Goal: Understand process/instructions: Learn how to perform a task or action

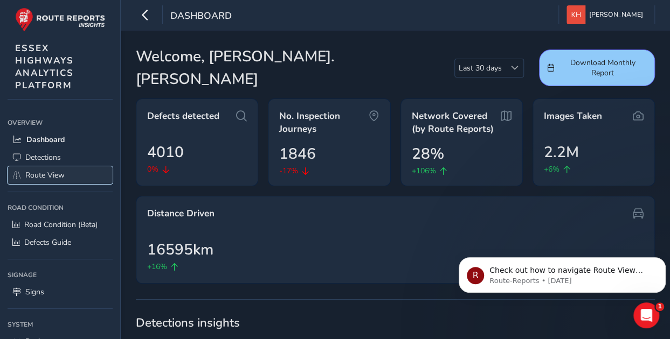
click at [46, 171] on span "Route View" at bounding box center [44, 175] width 39 height 10
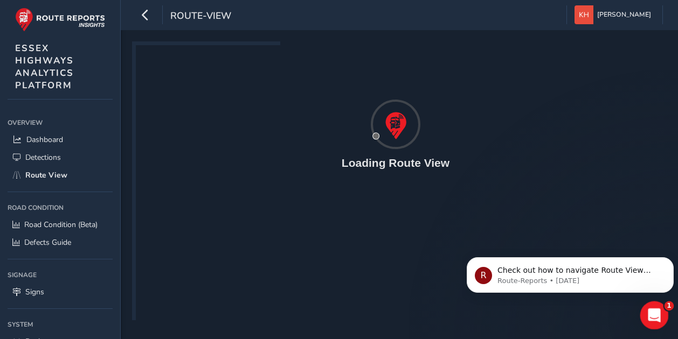
click at [655, 311] on icon "Open Intercom Messenger" at bounding box center [653, 315] width 18 height 18
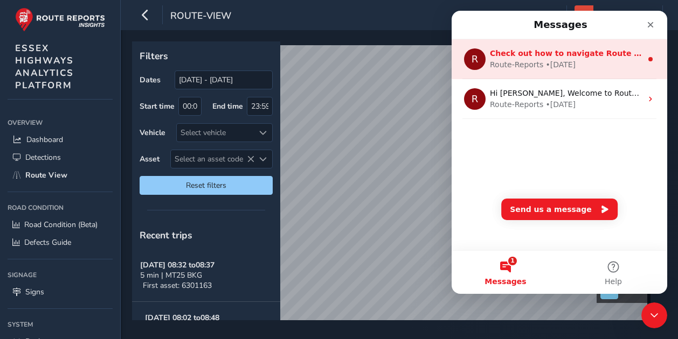
click at [558, 57] on span "Check out how to navigate Route View here!" at bounding box center [585, 53] width 190 height 9
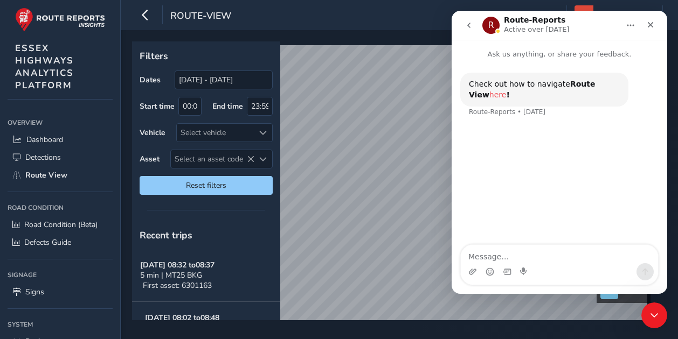
click at [506, 91] on link "here" at bounding box center [497, 95] width 17 height 9
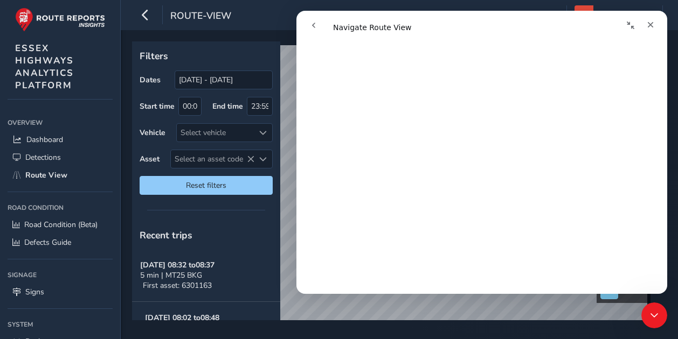
scroll to position [323, 0]
